Goal: Contribute content: Contribute content

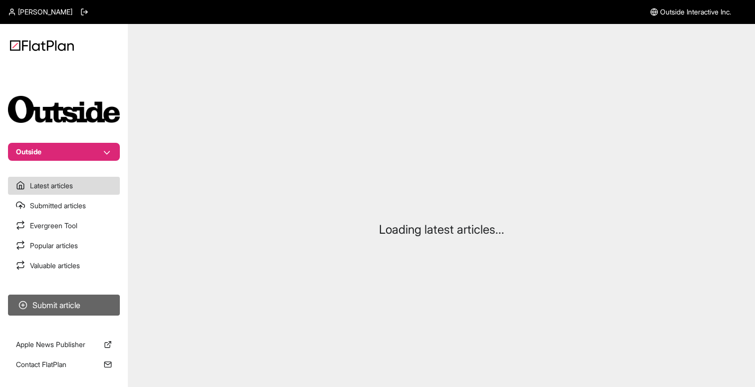
click at [62, 307] on button "Submit article" at bounding box center [64, 305] width 112 height 21
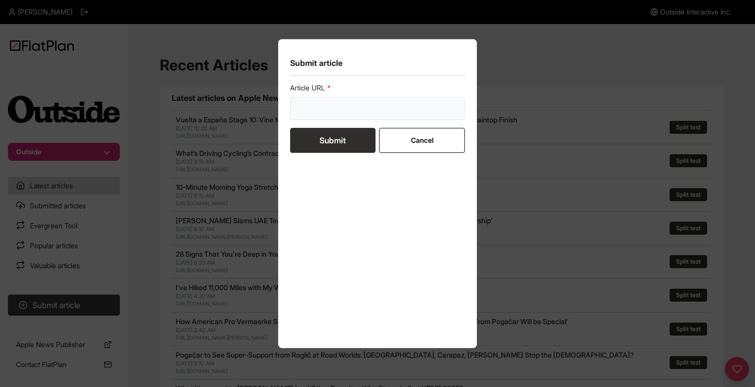
click at [330, 111] on input "url" at bounding box center [377, 108] width 175 height 23
paste input "[URL][DOMAIN_NAME]"
type input "[URL][DOMAIN_NAME]"
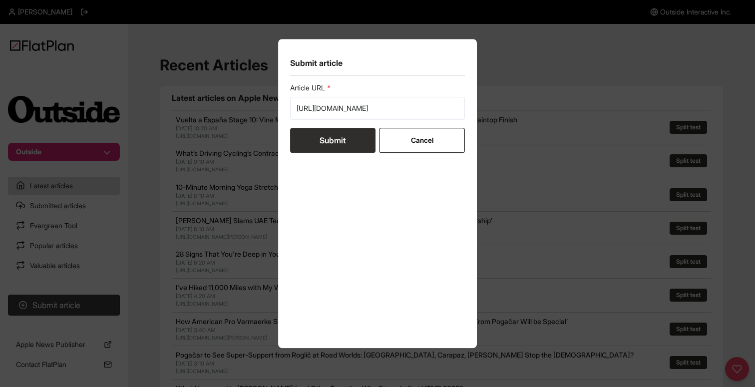
click at [326, 140] on button "Submit" at bounding box center [332, 140] width 85 height 25
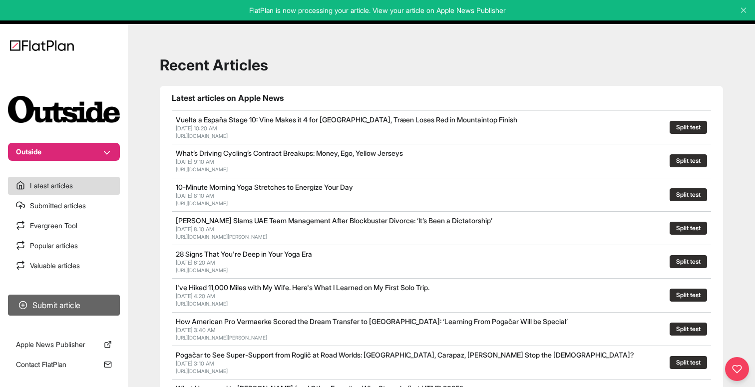
click at [51, 307] on button "Submit article" at bounding box center [64, 305] width 112 height 21
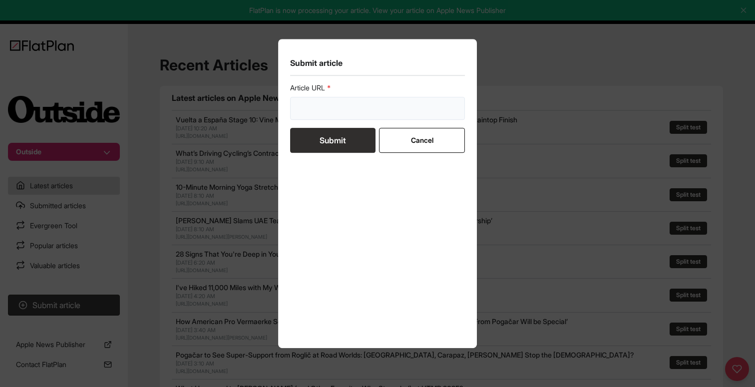
click at [379, 100] on input "url" at bounding box center [377, 108] width 175 height 23
paste input "[URL][DOMAIN_NAME]"
type input "[URL][DOMAIN_NAME]"
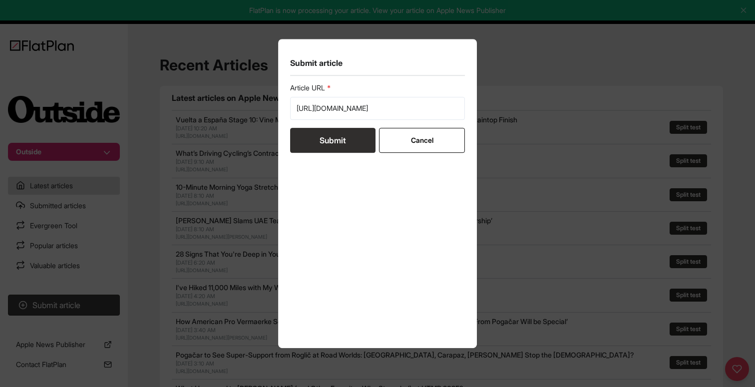
click at [318, 147] on button "Submit" at bounding box center [332, 140] width 85 height 25
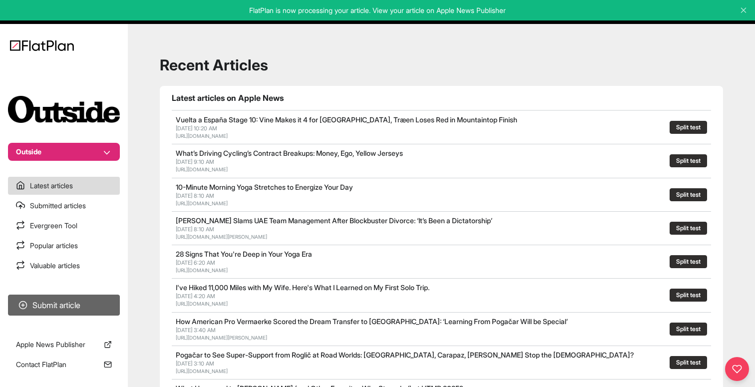
click at [60, 305] on button "Submit article" at bounding box center [64, 305] width 112 height 21
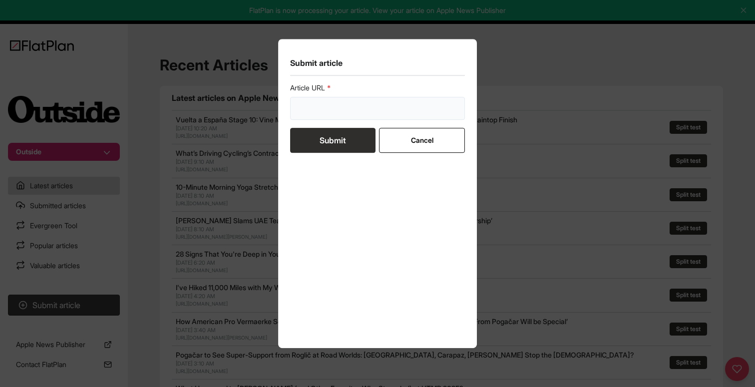
click at [339, 108] on input "url" at bounding box center [377, 108] width 175 height 23
paste input "[URL][DOMAIN_NAME]"
type input "[URL][DOMAIN_NAME]"
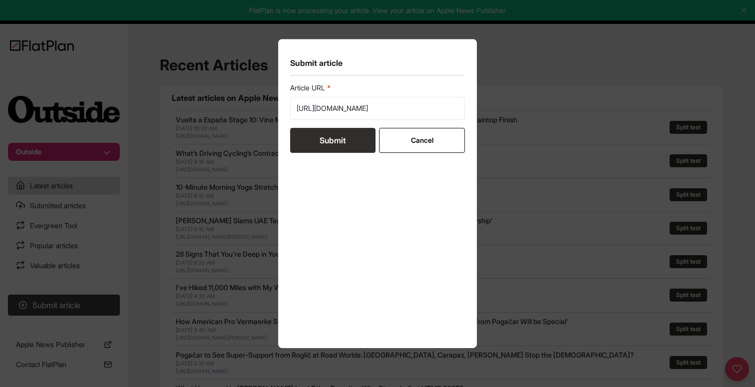
click at [286, 140] on section "Submit article Article URL [URL][DOMAIN_NAME] Submit Cancel" at bounding box center [377, 194] width 199 height 310
click at [305, 140] on button "Submit" at bounding box center [332, 140] width 85 height 25
